Goal: Complete application form: Complete application form

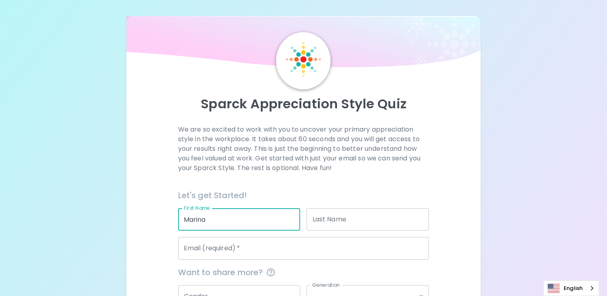
type input "Marina"
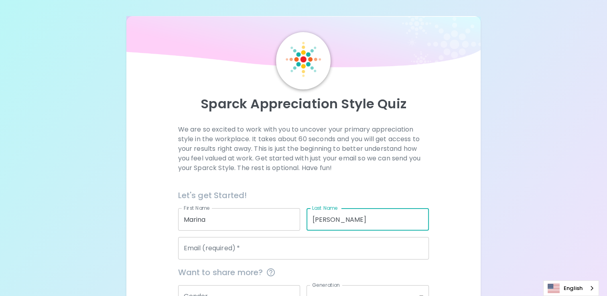
type input "[PERSON_NAME]"
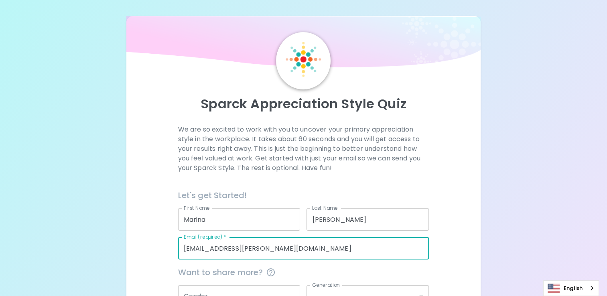
type input "[EMAIL_ADDRESS][PERSON_NAME][DOMAIN_NAME]"
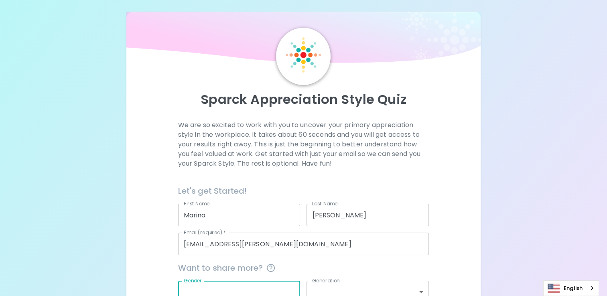
scroll to position [86, 0]
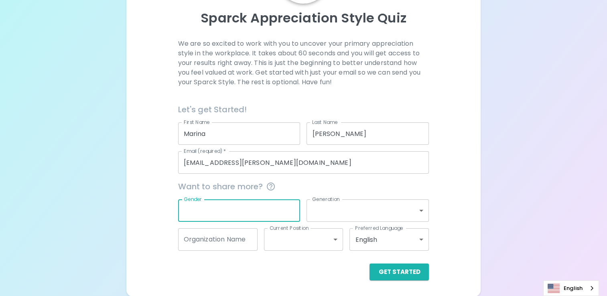
click at [398, 262] on div "Get Started" at bounding box center [301, 266] width 258 height 30
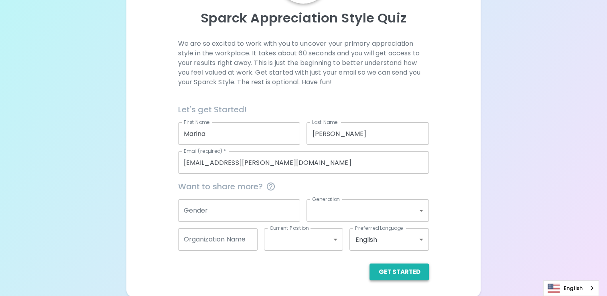
click at [403, 271] on button "Get Started" at bounding box center [398, 272] width 59 height 17
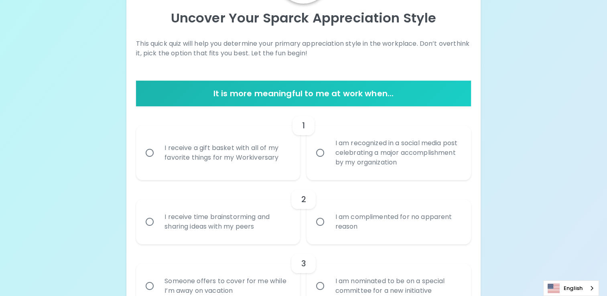
click at [407, 158] on div "I am recognized in a social media post celebrating a major accomplishment by my…" at bounding box center [398, 153] width 138 height 48
click at [329, 158] on input "I am recognized in a social media post celebrating a major accomplishment by my…" at bounding box center [320, 152] width 17 height 17
radio input "true"
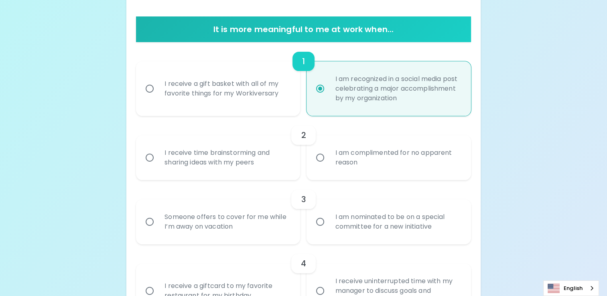
scroll to position [190, 0]
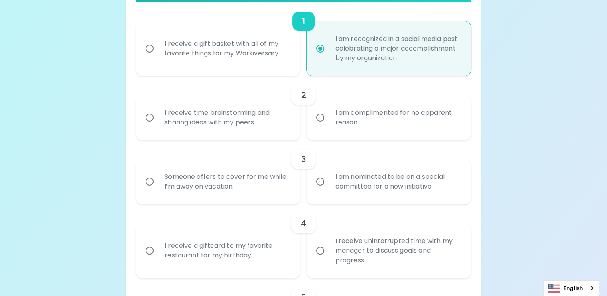
click at [339, 115] on div "I am complimented for no apparent reason" at bounding box center [398, 117] width 138 height 39
click at [329, 115] on input "I am complimented for no apparent reason" at bounding box center [320, 117] width 17 height 17
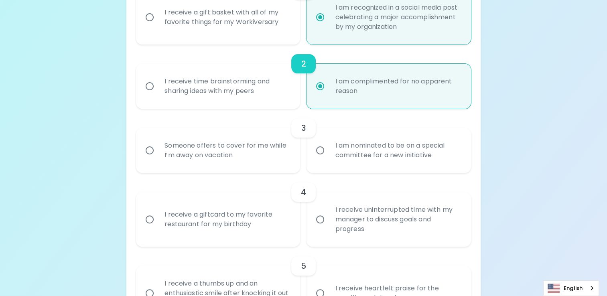
scroll to position [254, 0]
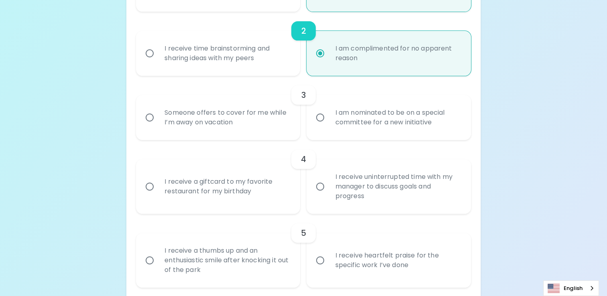
radio input "true"
click at [345, 116] on div "I am nominated to be on a special committee for a new initiative" at bounding box center [398, 117] width 138 height 39
click at [329, 116] on input "I am nominated to be on a special committee for a new initiative" at bounding box center [320, 117] width 17 height 17
radio input "false"
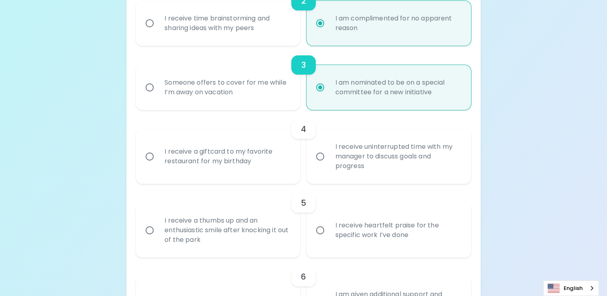
scroll to position [318, 0]
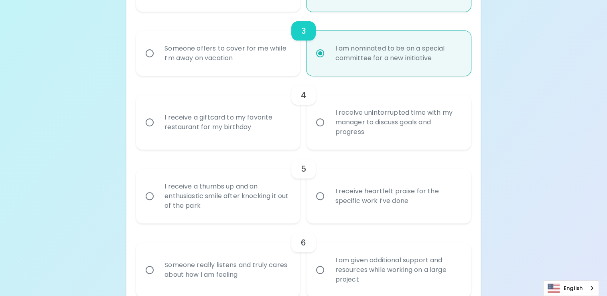
radio input "true"
click at [278, 129] on div "I receive a giftcard to my favorite restaurant for my birthday" at bounding box center [227, 122] width 138 height 39
click at [158, 129] on input "I receive a giftcard to my favorite restaurant for my birthday" at bounding box center [149, 122] width 17 height 17
radio input "false"
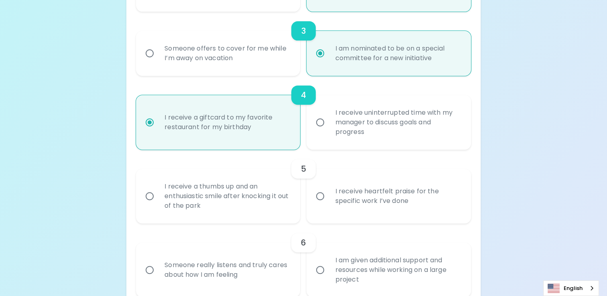
scroll to position [383, 0]
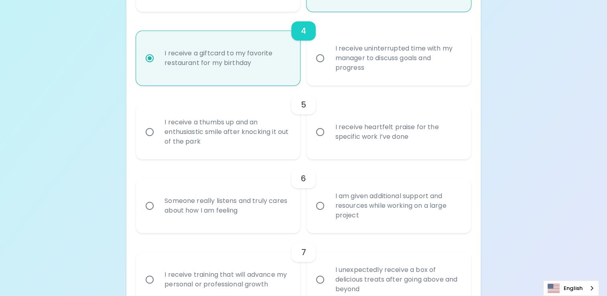
radio input "true"
click at [335, 137] on div "I receive heartfelt praise for the specific work I’ve done" at bounding box center [398, 132] width 138 height 39
click at [329, 137] on input "I receive heartfelt praise for the specific work I’ve done" at bounding box center [320, 132] width 17 height 17
radio input "false"
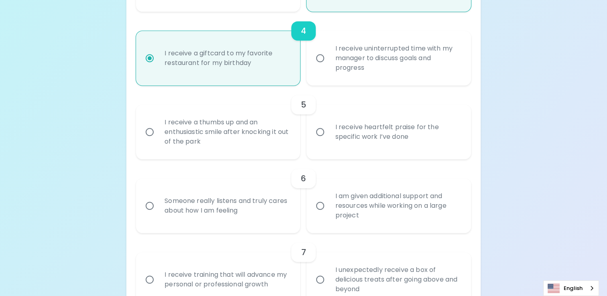
radio input "false"
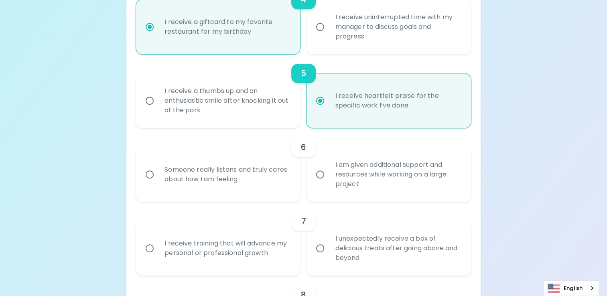
scroll to position [447, 0]
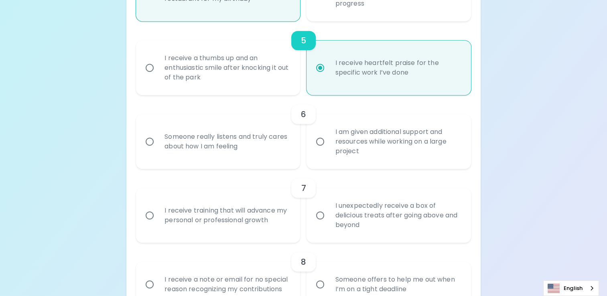
radio input "true"
click at [268, 144] on div "Someone really listens and truly cares about how I am feeling" at bounding box center [227, 141] width 138 height 39
click at [158, 144] on input "Someone really listens and truly cares about how I am feeling" at bounding box center [149, 141] width 17 height 17
radio input "false"
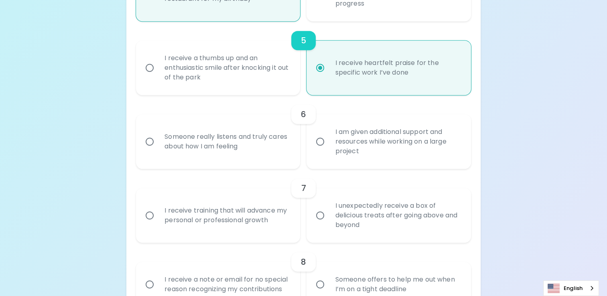
radio input "false"
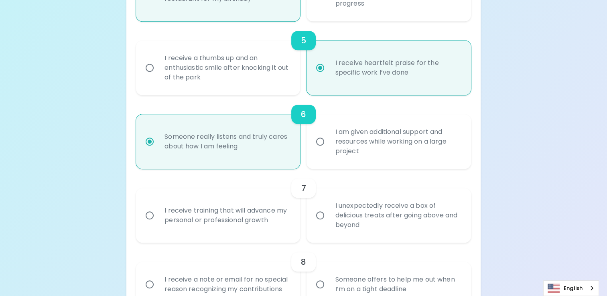
scroll to position [511, 0]
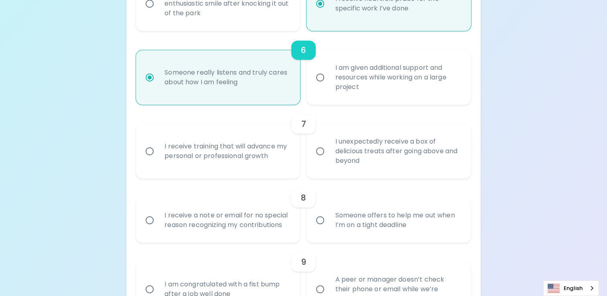
radio input "true"
click at [342, 161] on div "I unexpectedly receive a box of delicious treats after going above and beyond" at bounding box center [398, 151] width 138 height 48
click at [329, 160] on input "I unexpectedly receive a box of delicious treats after going above and beyond" at bounding box center [320, 151] width 17 height 17
radio input "false"
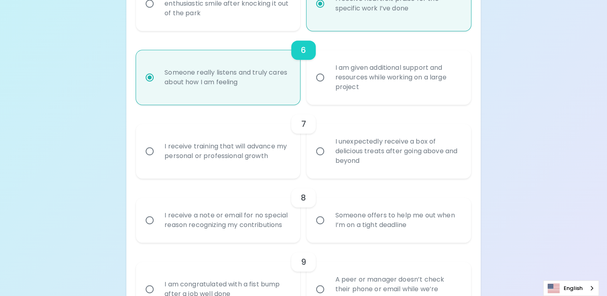
radio input "false"
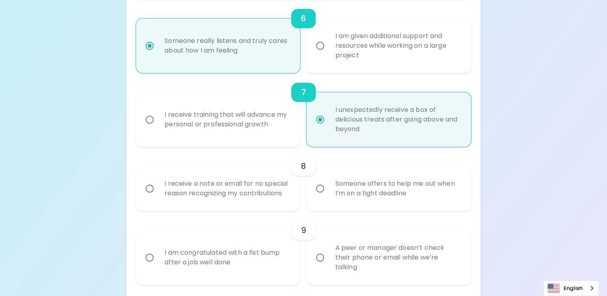
scroll to position [575, 0]
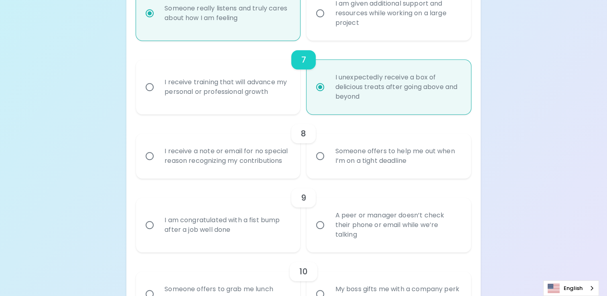
radio input "true"
click at [264, 166] on div "I receive a note or email for no special reason recognizing my contributions" at bounding box center [227, 156] width 138 height 39
click at [158, 164] on input "I receive a note or email for no special reason recognizing my contributions" at bounding box center [149, 156] width 17 height 17
radio input "false"
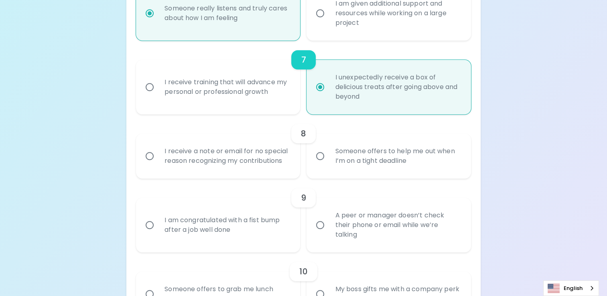
radio input "false"
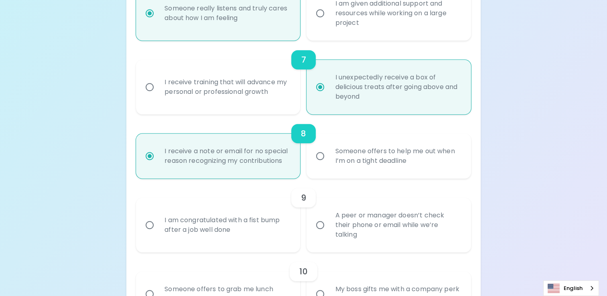
scroll to position [639, 0]
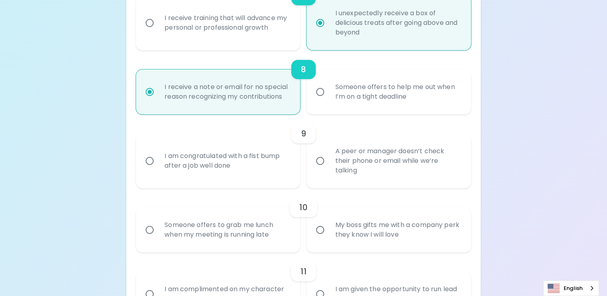
radio input "true"
click at [327, 165] on input "A peer or manager doesn’t check their phone or email while we’re talking" at bounding box center [320, 160] width 17 height 17
radio input "false"
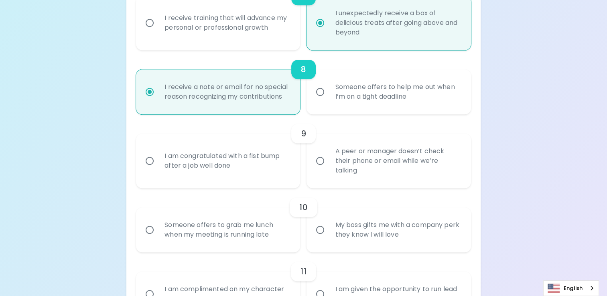
radio input "false"
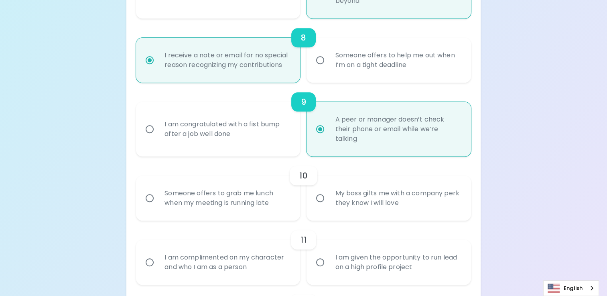
scroll to position [704, 0]
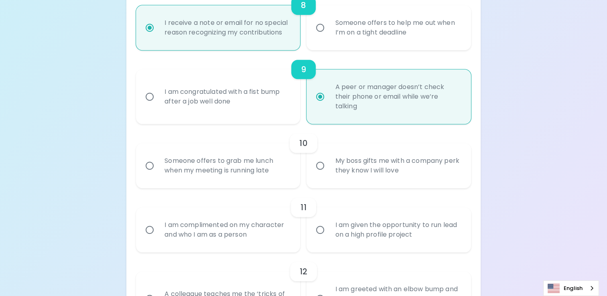
radio input "true"
click at [279, 112] on div "I am congratulated with a fist bump after a job well done" at bounding box center [227, 96] width 138 height 39
click at [158, 105] on input "I am congratulated with a fist bump after a job well done" at bounding box center [149, 96] width 17 height 17
radio input "false"
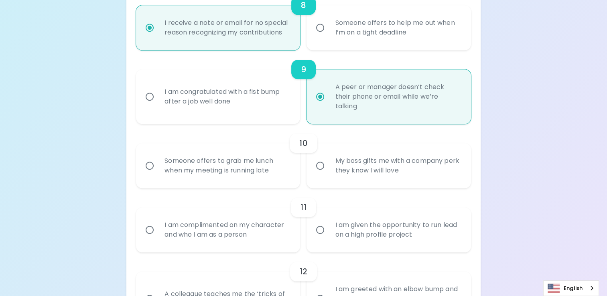
radio input "false"
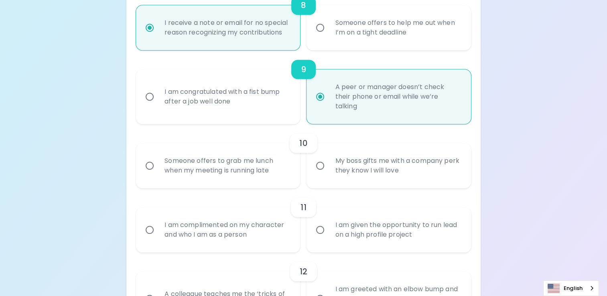
radio input "true"
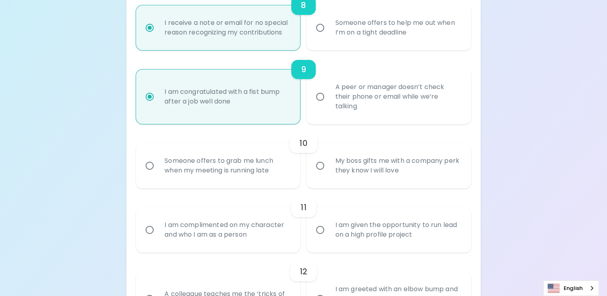
radio input "true"
click at [356, 167] on div "My boss gifts me with a company perk they know I will love" at bounding box center [398, 165] width 138 height 39
click at [329, 167] on input "My boss gifts me with a company perk they know I will love" at bounding box center [320, 165] width 17 height 17
radio input "false"
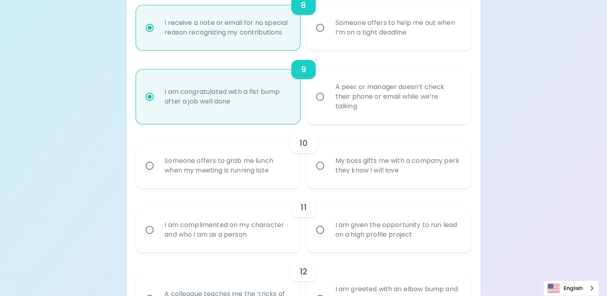
radio input "false"
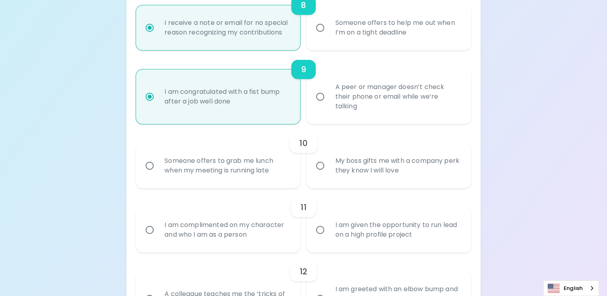
radio input "false"
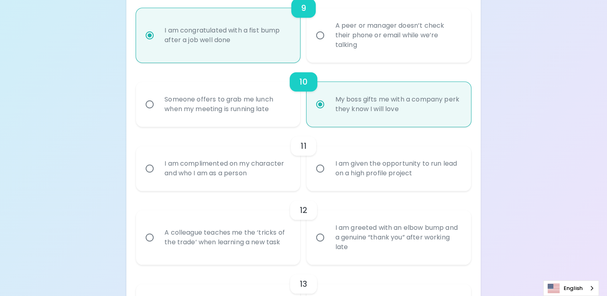
scroll to position [768, 0]
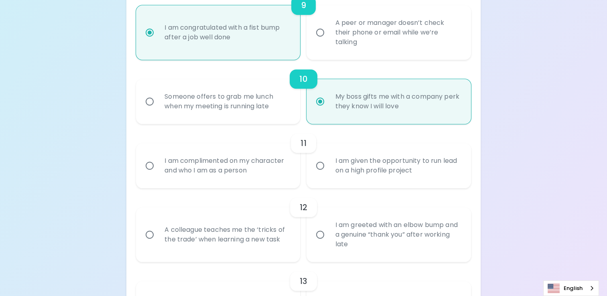
radio input "true"
click at [280, 170] on div "I am complimented on my character and who I am as a person" at bounding box center [227, 165] width 138 height 39
click at [158, 170] on input "I am complimented on my character and who I am as a person" at bounding box center [149, 165] width 17 height 17
radio input "false"
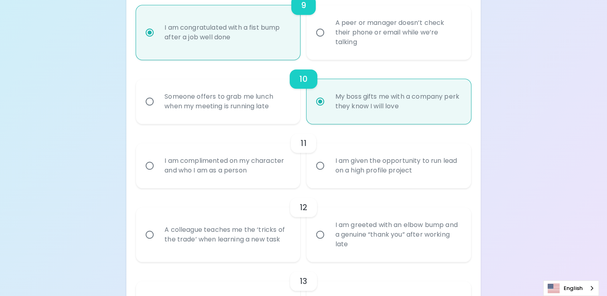
radio input "false"
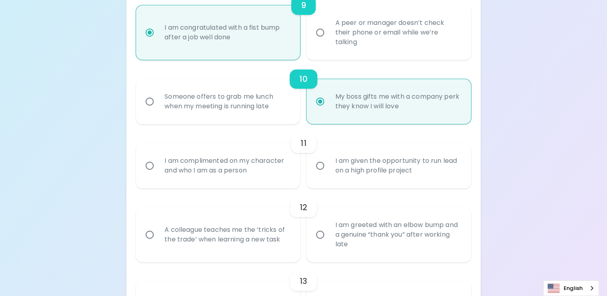
radio input "false"
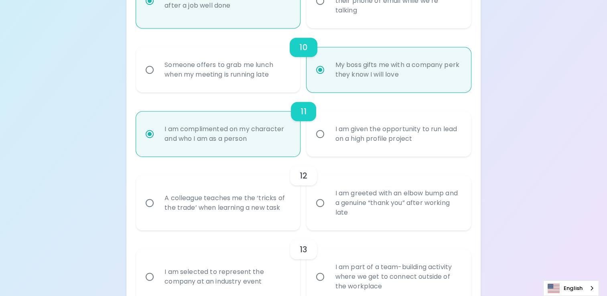
scroll to position [832, 0]
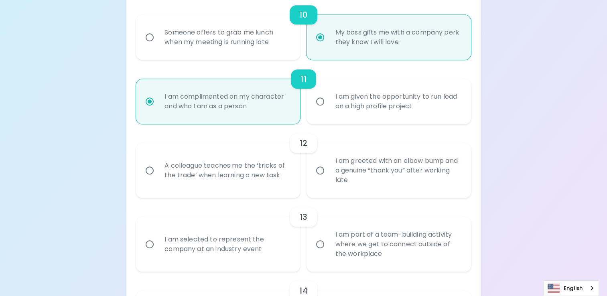
radio input "true"
click at [258, 180] on div "A colleague teaches me the ‘tricks of the trade’ when learning a new task" at bounding box center [227, 170] width 138 height 39
click at [158, 179] on input "A colleague teaches me the ‘tricks of the trade’ when learning a new task" at bounding box center [149, 170] width 17 height 17
radio input "false"
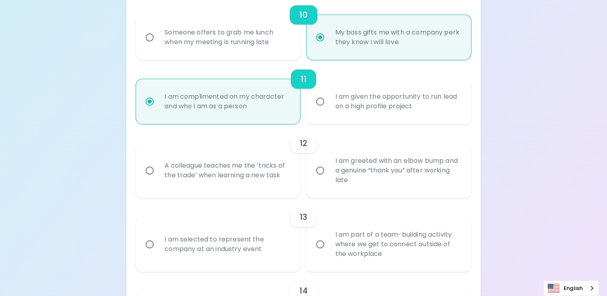
radio input "false"
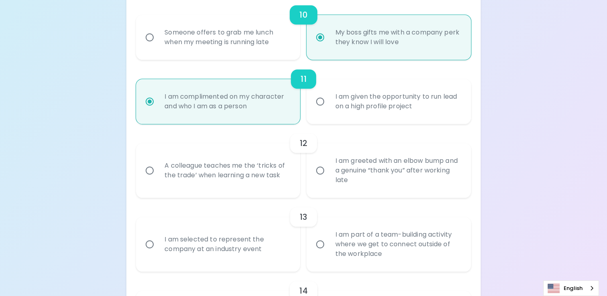
radio input "false"
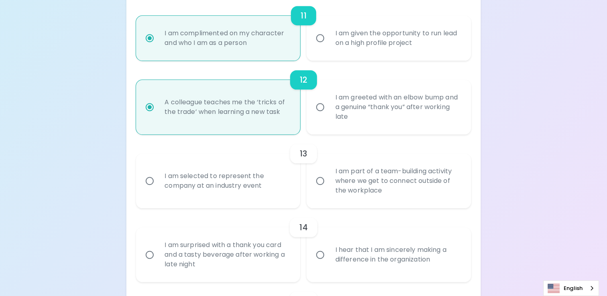
scroll to position [896, 0]
radio input "true"
click at [387, 98] on div "I am greeted with an elbow bump and a genuine “thank you” after working late" at bounding box center [398, 106] width 138 height 48
click at [329, 98] on input "I am greeted with an elbow bump and a genuine “thank you” after working late" at bounding box center [320, 106] width 17 height 17
radio input "false"
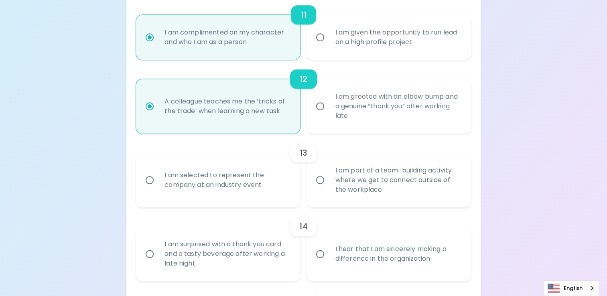
radio input "false"
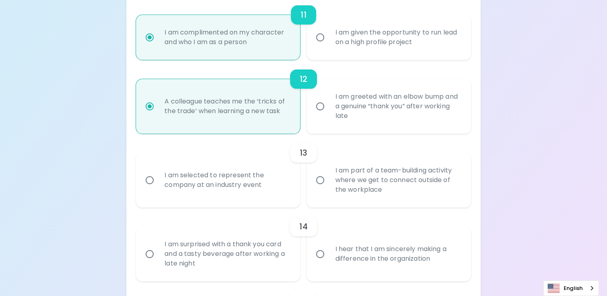
radio input "false"
radio input "true"
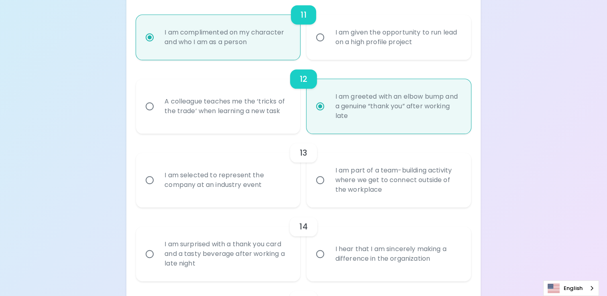
radio input "true"
click at [329, 164] on div "I am part of a team-building activity where we get to connect outside of the wo…" at bounding box center [398, 180] width 138 height 48
click at [329, 172] on input "I am part of a team-building activity where we get to connect outside of the wo…" at bounding box center [320, 180] width 17 height 17
radio input "false"
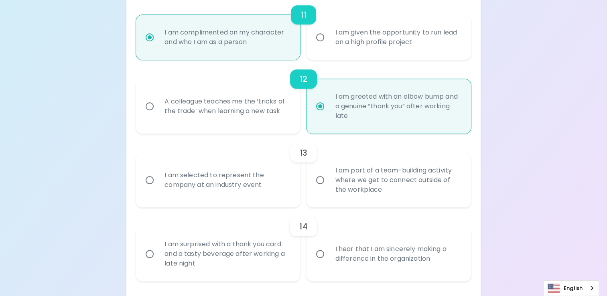
radio input "false"
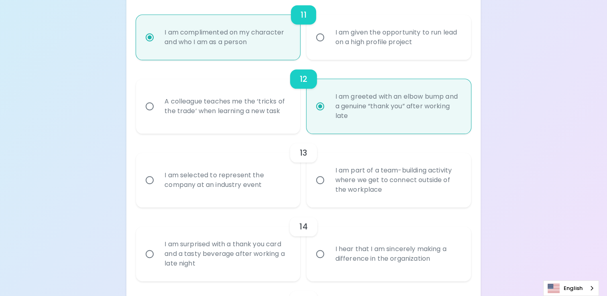
radio input "false"
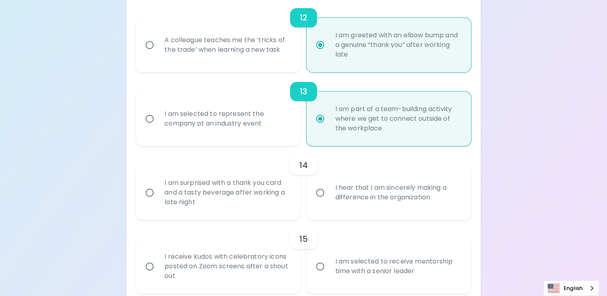
scroll to position [960, 0]
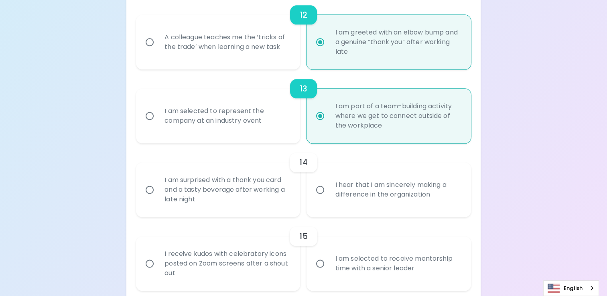
radio input "true"
click at [282, 105] on div "I am selected to represent the company at an industry event" at bounding box center [227, 116] width 138 height 39
click at [158, 108] on input "I am selected to represent the company at an industry event" at bounding box center [149, 116] width 17 height 17
radio input "false"
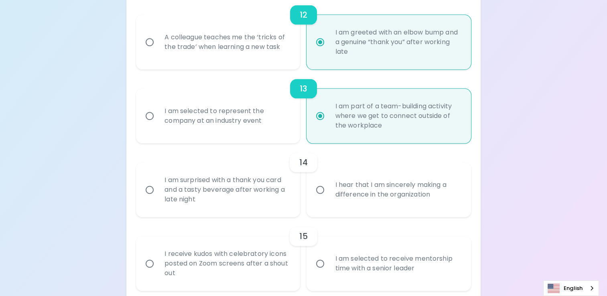
radio input "false"
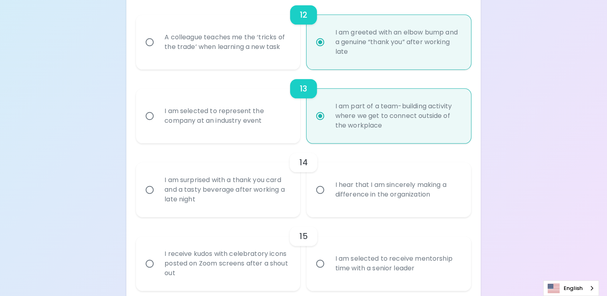
radio input "false"
radio input "true"
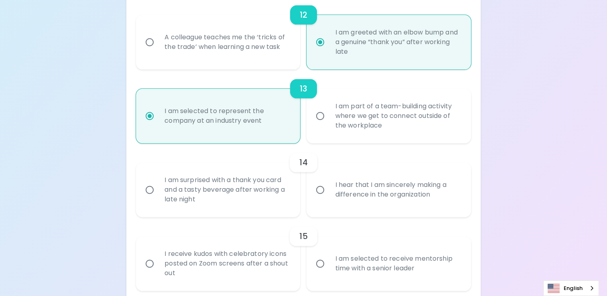
radio input "true"
click at [341, 108] on div "I am part of a team-building activity where we get to connect outside of the wo…" at bounding box center [398, 116] width 138 height 48
click at [329, 108] on input "I am part of a team-building activity where we get to connect outside of the wo…" at bounding box center [320, 116] width 17 height 17
radio input "false"
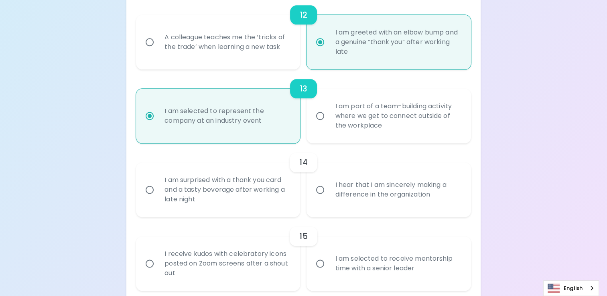
radio input "false"
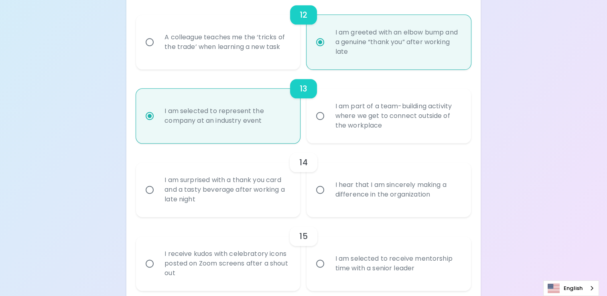
radio input "false"
radio input "true"
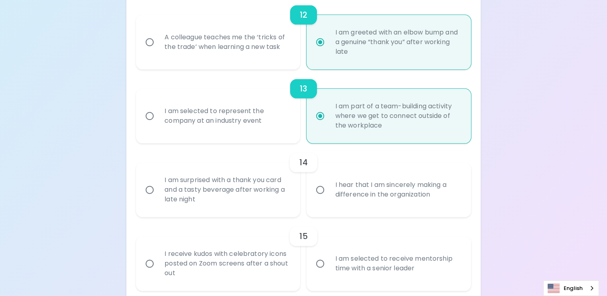
radio input "true"
click at [259, 115] on div "I am selected to represent the company at an industry event" at bounding box center [227, 116] width 138 height 39
click at [158, 115] on input "I am selected to represent the company at an industry event" at bounding box center [149, 116] width 17 height 17
radio input "false"
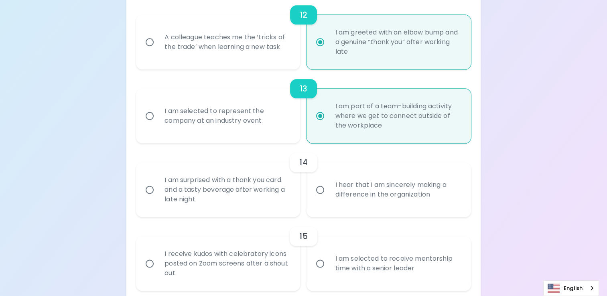
radio input "false"
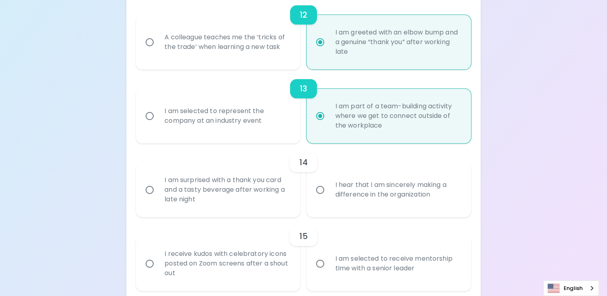
radio input "false"
radio input "true"
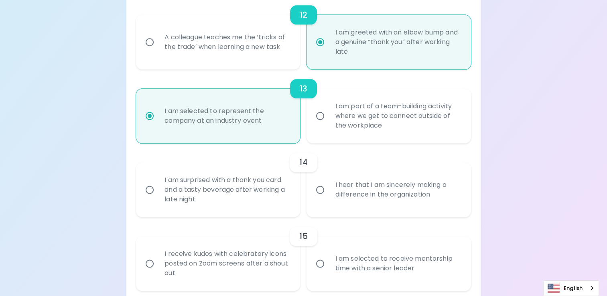
radio input "true"
click at [275, 197] on div "I am surprised with a thank you card and a tasty beverage after working a late …" at bounding box center [227, 190] width 138 height 48
click at [158, 197] on input "I am surprised with a thank you card and a tasty beverage after working a late …" at bounding box center [149, 189] width 17 height 17
radio input "false"
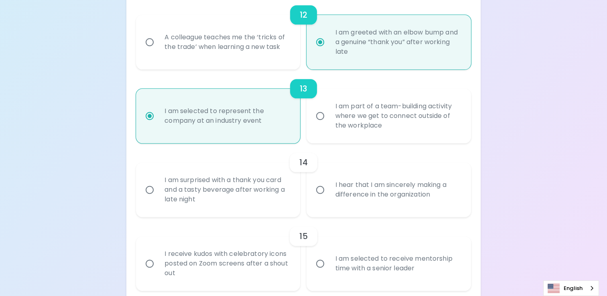
radio input "false"
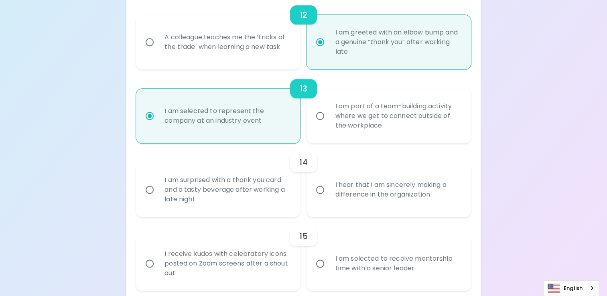
radio input "false"
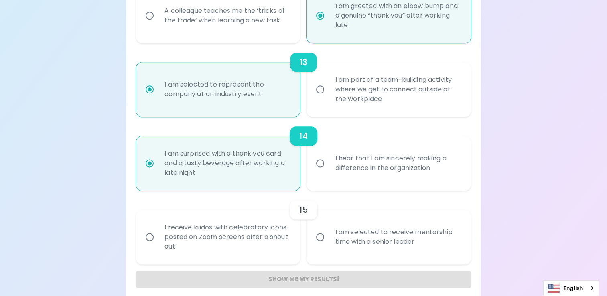
scroll to position [994, 0]
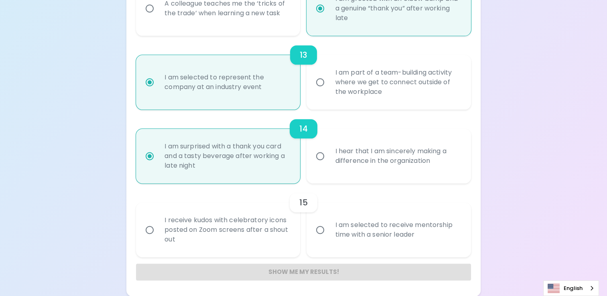
radio input "true"
click at [363, 167] on div "I hear that I am sincerely making a difference in the organization" at bounding box center [398, 156] width 138 height 39
click at [329, 164] on input "I hear that I am sincerely making a difference in the organization" at bounding box center [320, 156] width 17 height 17
radio input "false"
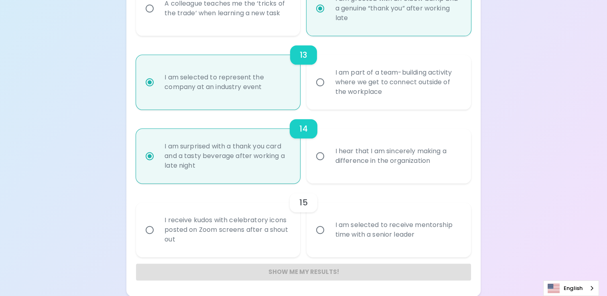
radio input "false"
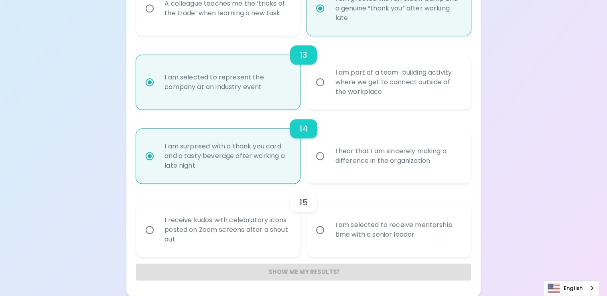
radio input "false"
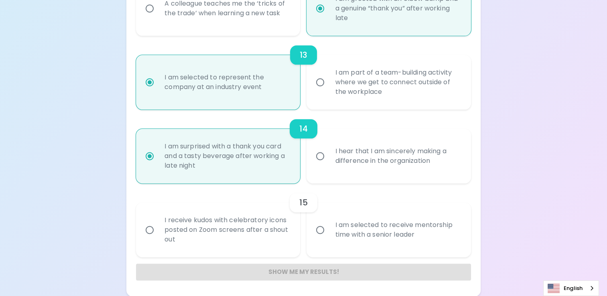
radio input "true"
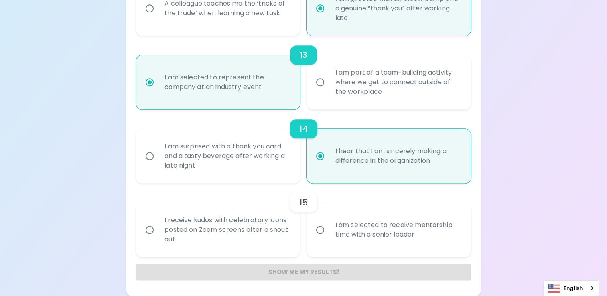
radio input "true"
click at [343, 239] on div "I am selected to receive mentorship time with a senior leader" at bounding box center [398, 230] width 138 height 39
click at [329, 238] on input "I am selected to receive mentorship time with a senior leader" at bounding box center [320, 229] width 17 height 17
radio input "false"
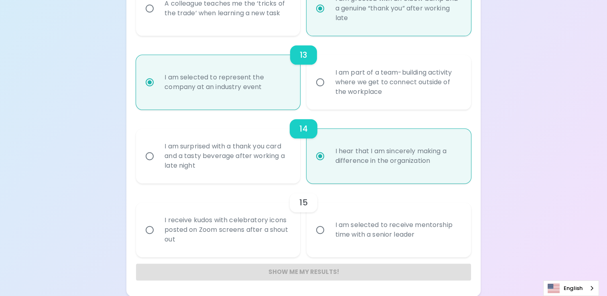
radio input "false"
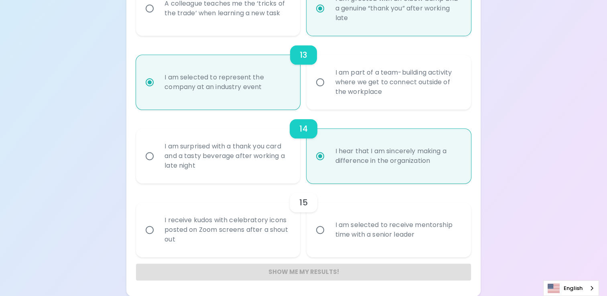
radio input "false"
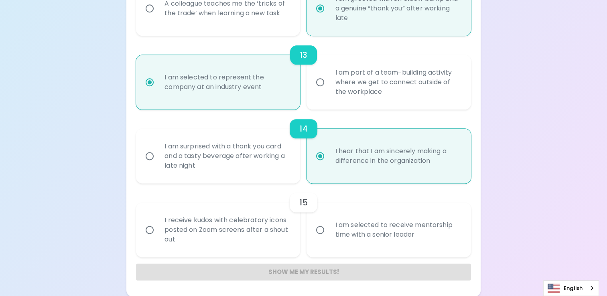
radio input "false"
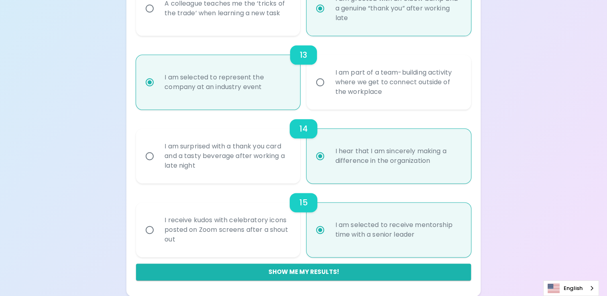
radio input "true"
click at [266, 239] on div "I receive kudos with celebratory icons posted on Zoom screens after a shout out" at bounding box center [227, 230] width 138 height 48
click at [158, 238] on input "I receive kudos with celebratory icons posted on Zoom screens after a shout out" at bounding box center [149, 229] width 17 height 17
radio input "false"
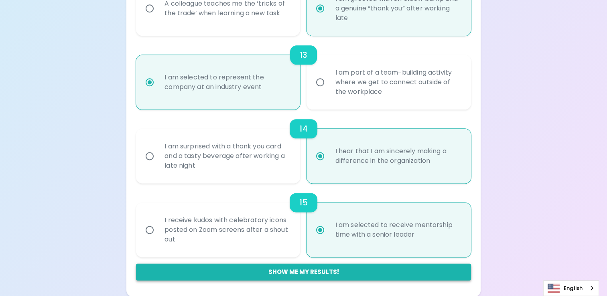
radio input "false"
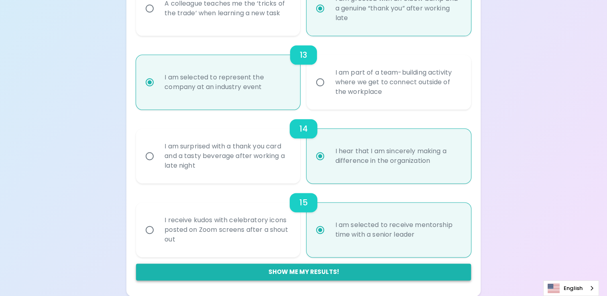
radio input "false"
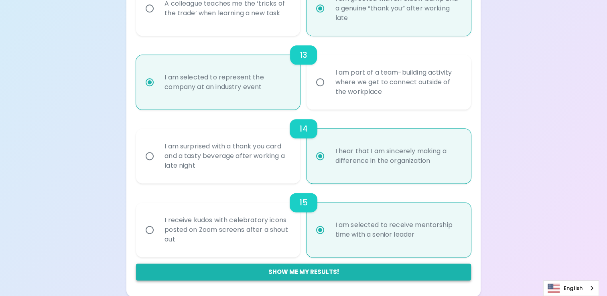
radio input "false"
radio input "true"
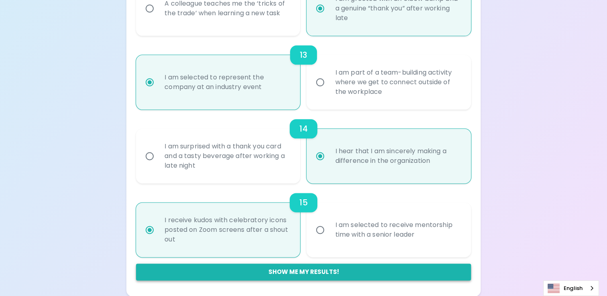
radio input "true"
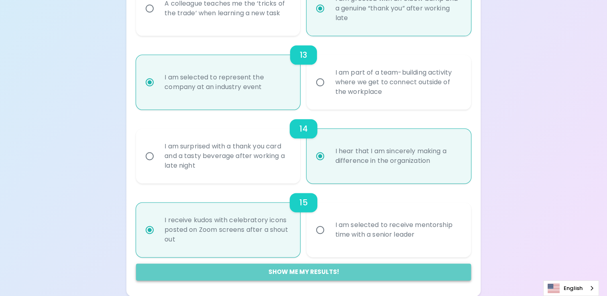
click at [296, 274] on button "Show me my results!" at bounding box center [303, 272] width 335 height 17
radio input "false"
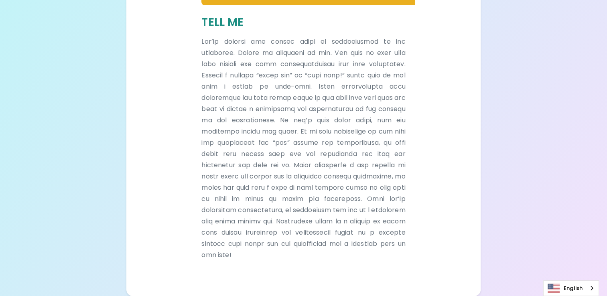
scroll to position [0, 0]
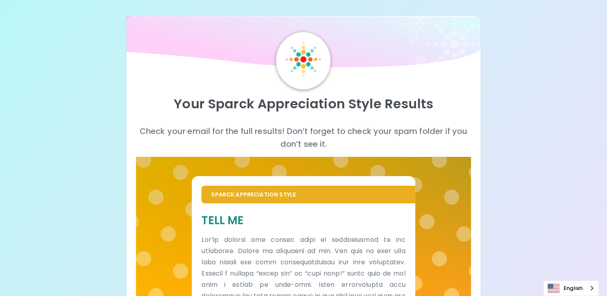
click at [361, 134] on p "Check your email for the full results! Don’t forget to check your spam folder i…" at bounding box center [303, 138] width 335 height 26
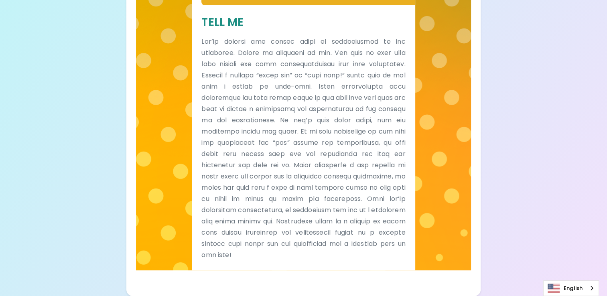
click at [450, 189] on div "Sparck Appreciation Style Tell Me" at bounding box center [303, 115] width 335 height 312
click at [461, 217] on div "Sparck Appreciation Style Tell Me" at bounding box center [303, 115] width 335 height 312
click at [169, 147] on div "Sparck Appreciation Style Tell Me" at bounding box center [303, 115] width 335 height 312
click at [263, 100] on p at bounding box center [303, 148] width 204 height 225
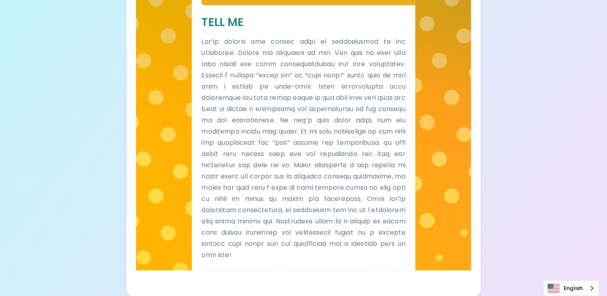
click at [361, 98] on p at bounding box center [303, 148] width 204 height 225
